Goal: Task Accomplishment & Management: Complete application form

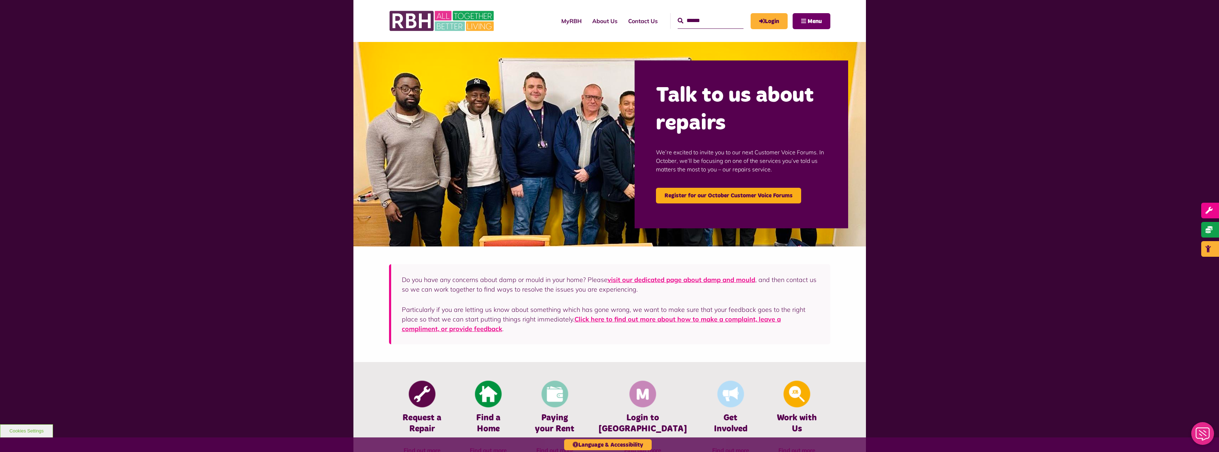
click at [808, 19] on span "Menu" at bounding box center [815, 22] width 14 height 6
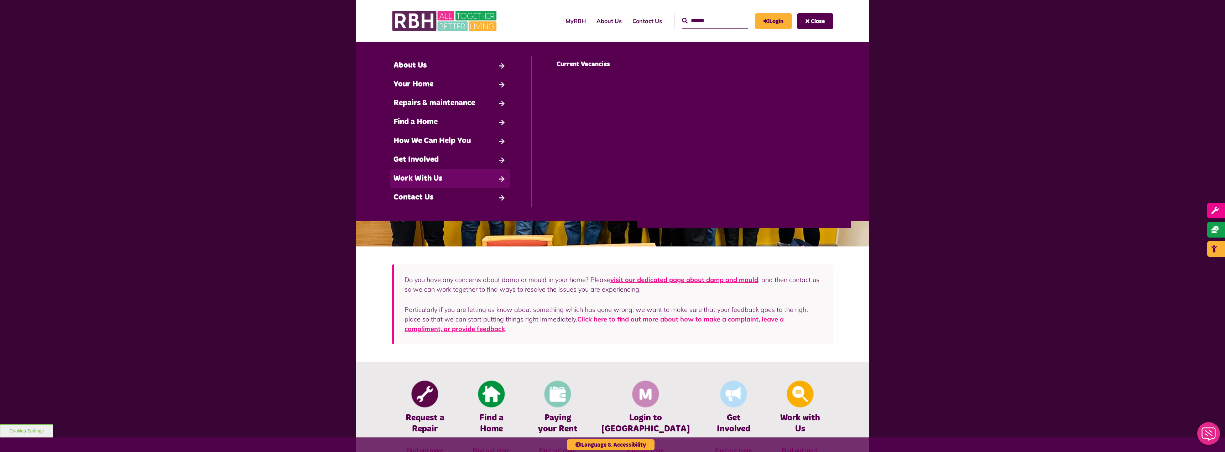
click at [424, 183] on link "Work With Us" at bounding box center [450, 178] width 120 height 19
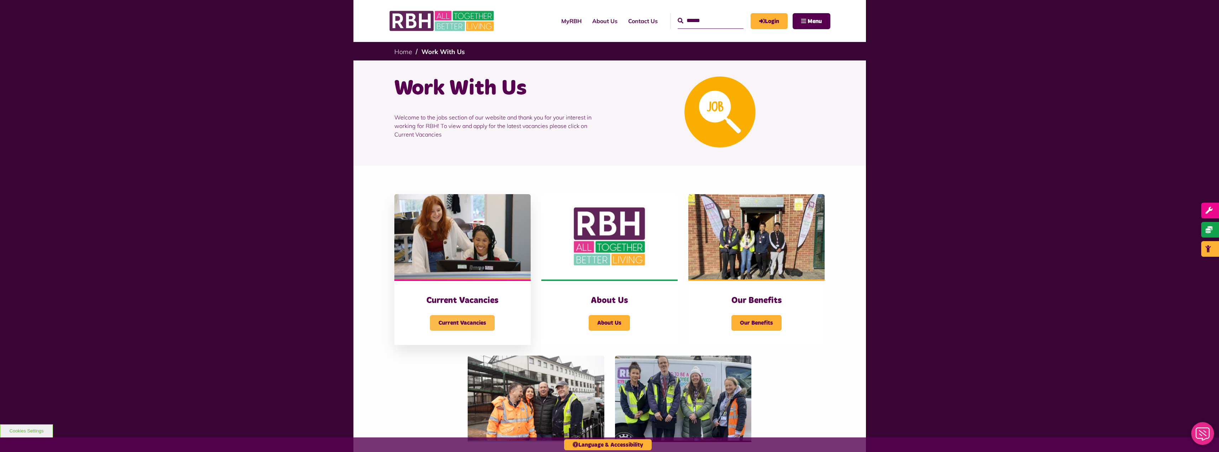
click at [465, 323] on span "Current Vacancies" at bounding box center [462, 323] width 65 height 16
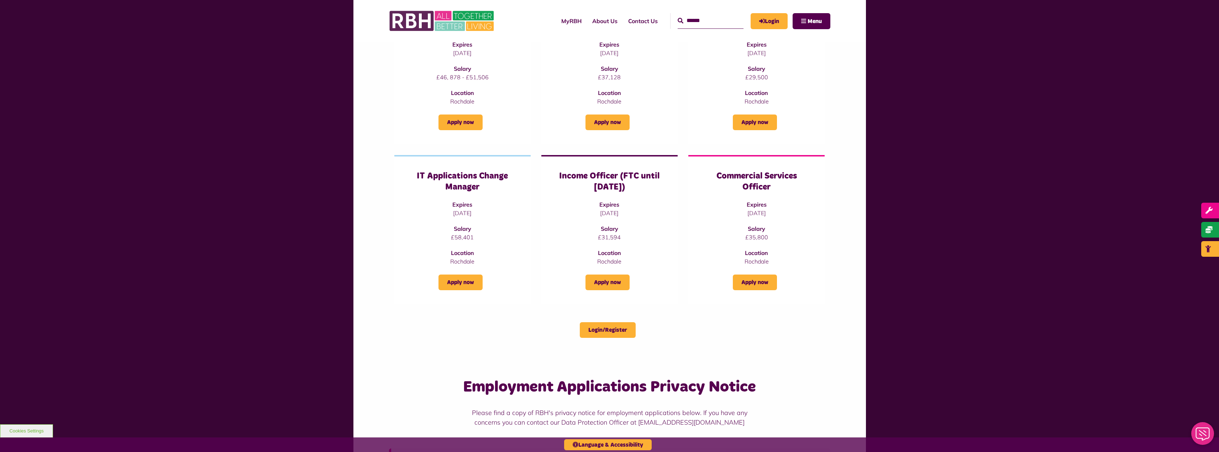
scroll to position [71, 0]
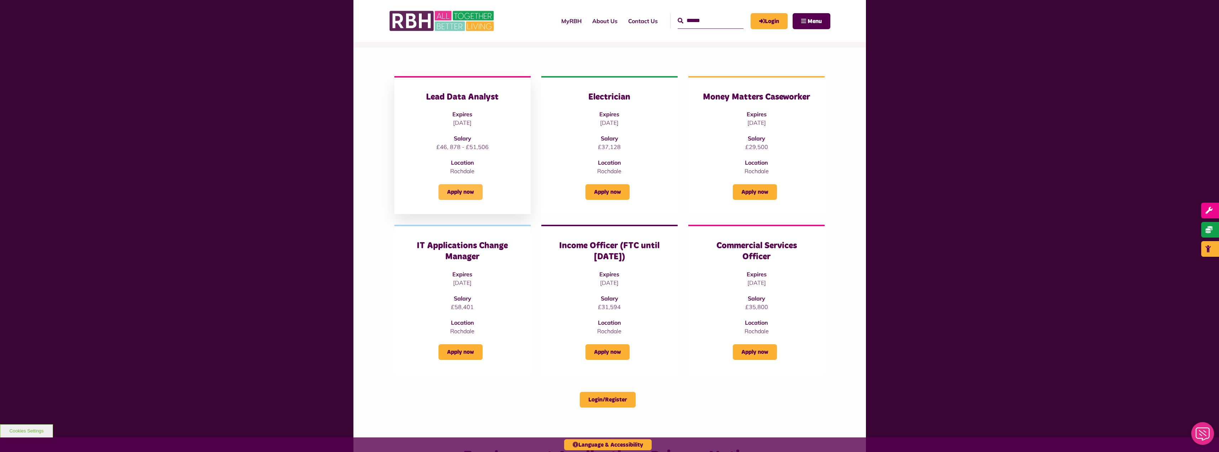
click at [463, 186] on link "Apply now" at bounding box center [461, 192] width 44 height 16
